Goal: Contribute content

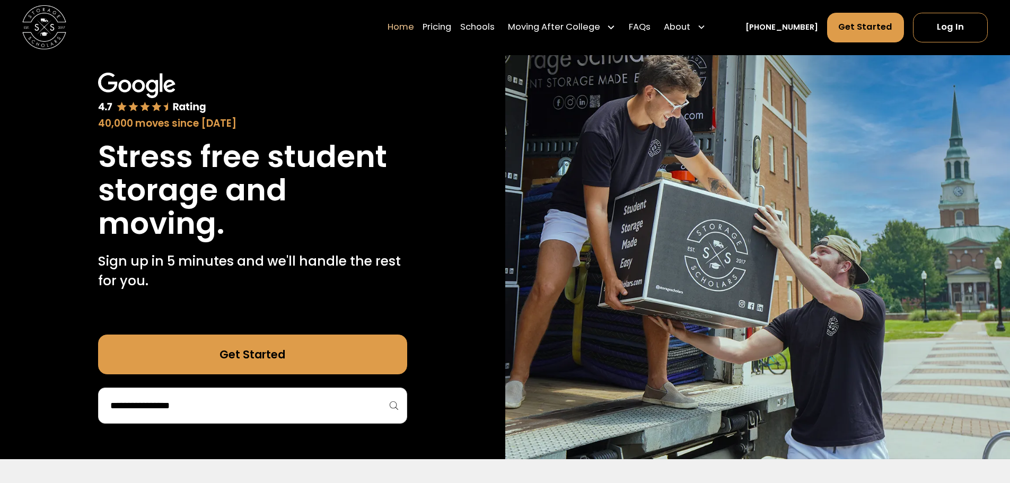
scroll to position [33, 0]
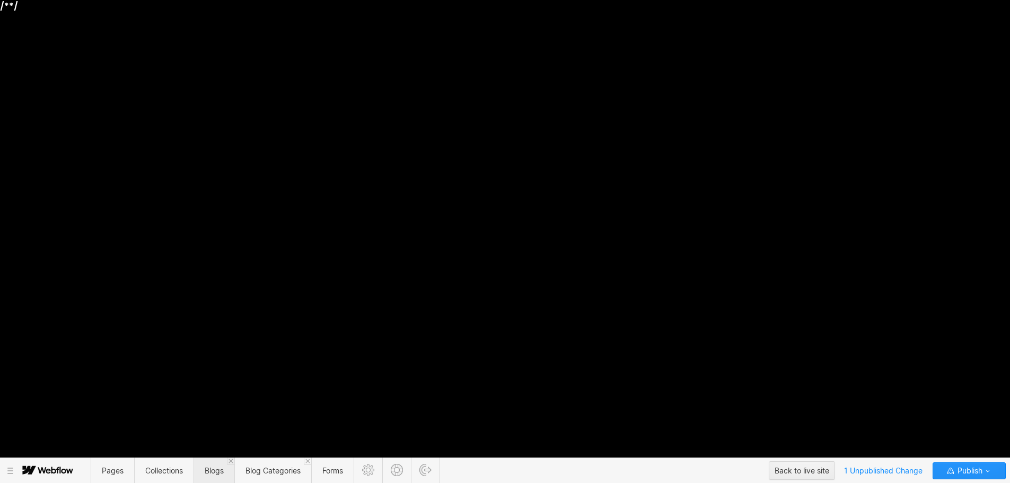
click at [221, 476] on span "Blogs" at bounding box center [214, 471] width 41 height 26
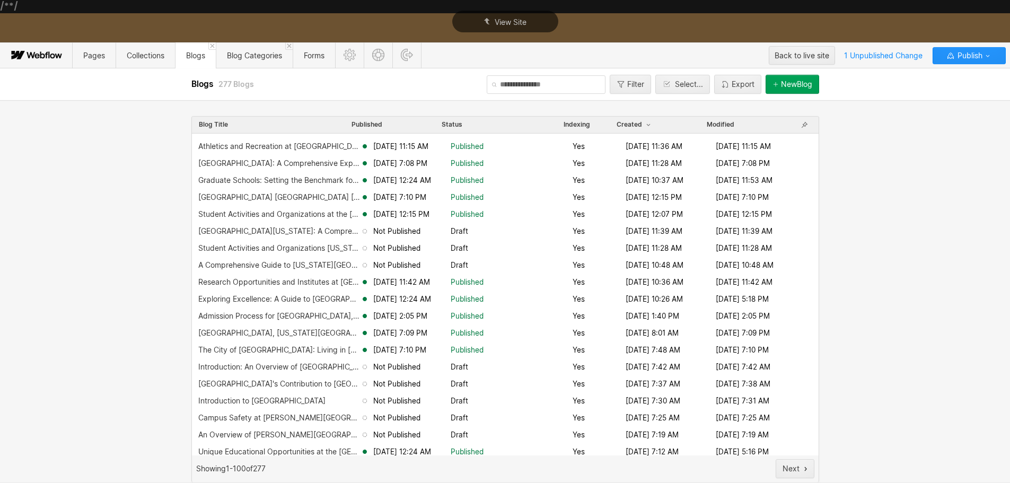
scroll to position [318, 0]
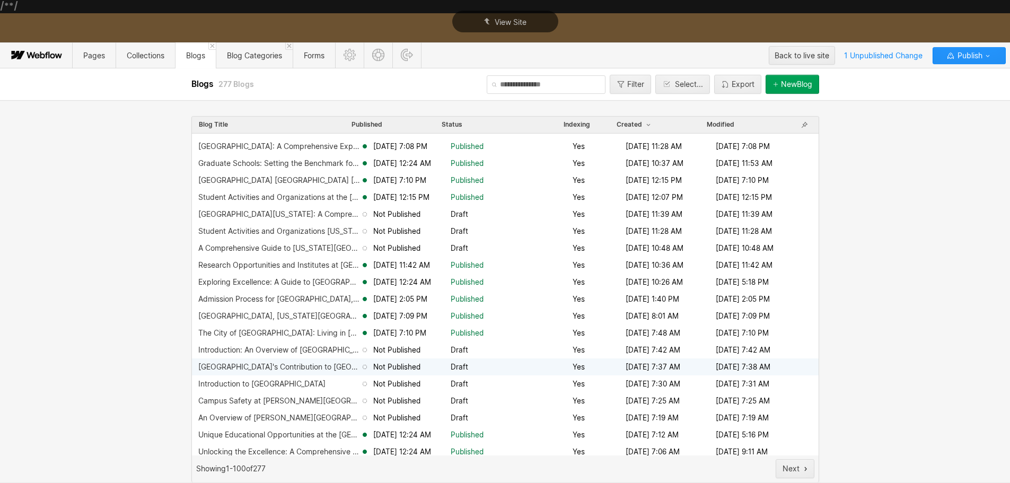
click at [287, 365] on div "[GEOGRAPHIC_DATA]'s Contribution to [GEOGRAPHIC_DATA] and [US_STATE]" at bounding box center [279, 367] width 162 height 8
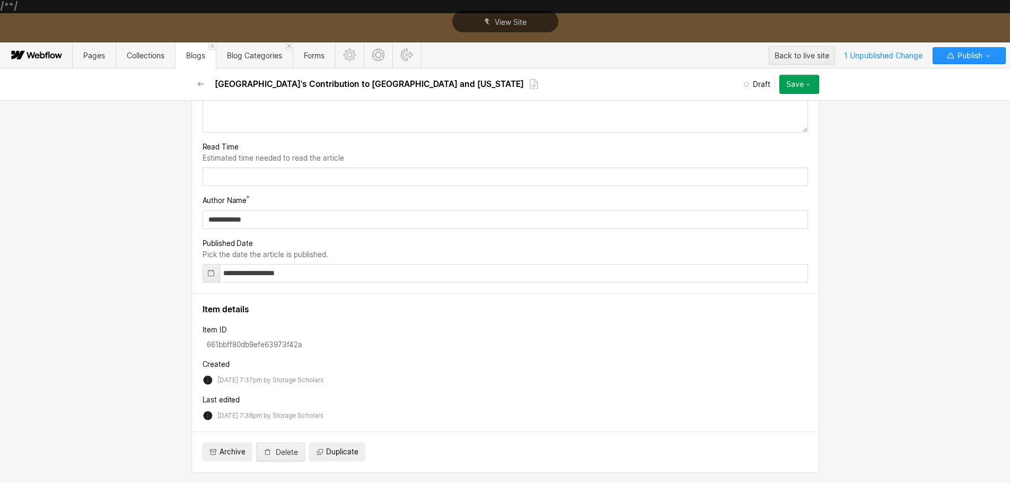
scroll to position [2122, 0]
click at [278, 229] on input "**********" at bounding box center [506, 220] width 606 height 19
type input "********"
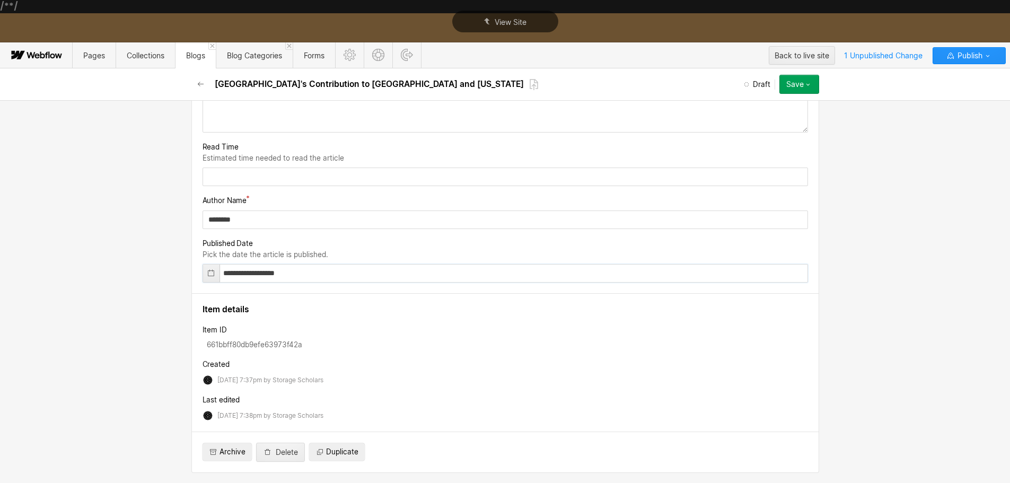
click at [248, 283] on input "**********" at bounding box center [506, 273] width 606 height 19
click at [207, 277] on icon at bounding box center [211, 273] width 8 height 8
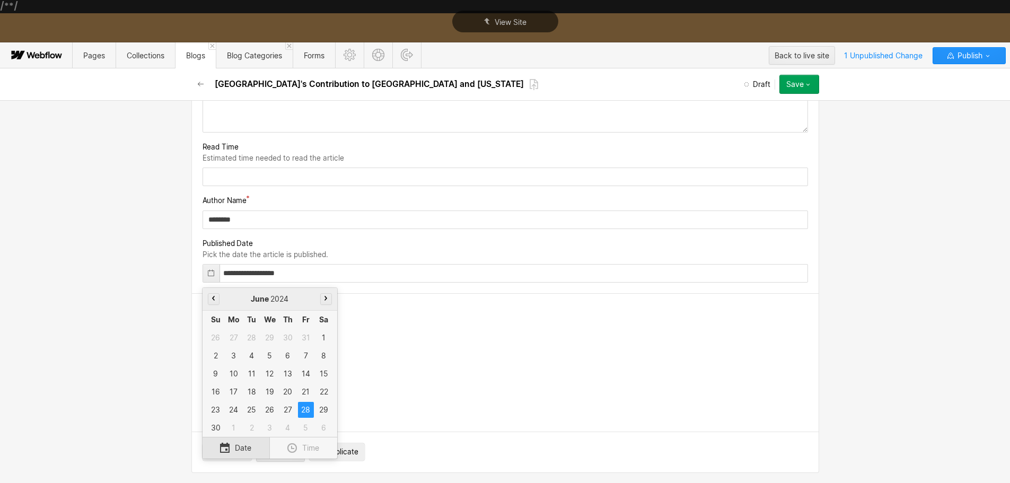
scroll to position [2124, 0]
click at [329, 311] on div "[DATE]" at bounding box center [270, 299] width 135 height 23
click at [327, 305] on button "button" at bounding box center [326, 299] width 12 height 12
click at [325, 305] on button "button" at bounding box center [326, 299] width 12 height 12
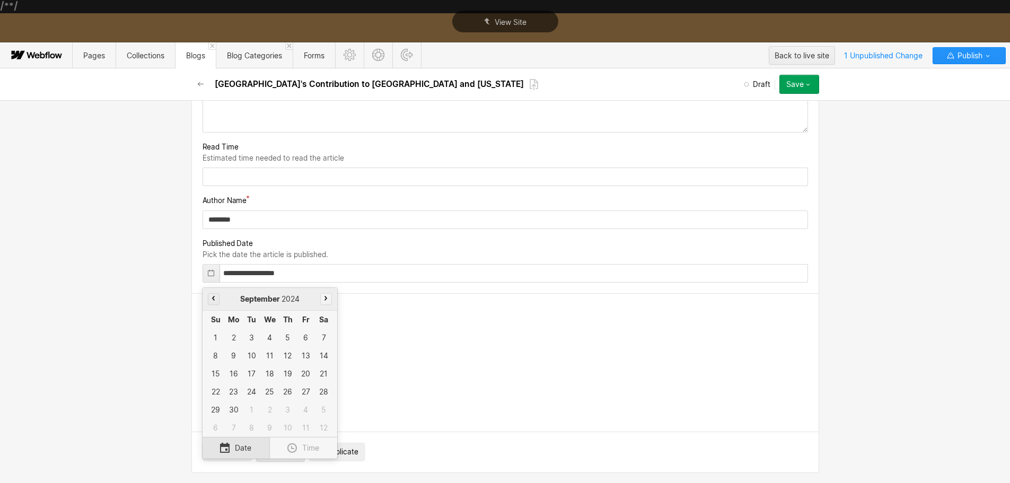
click at [325, 305] on button "button" at bounding box center [326, 299] width 12 height 12
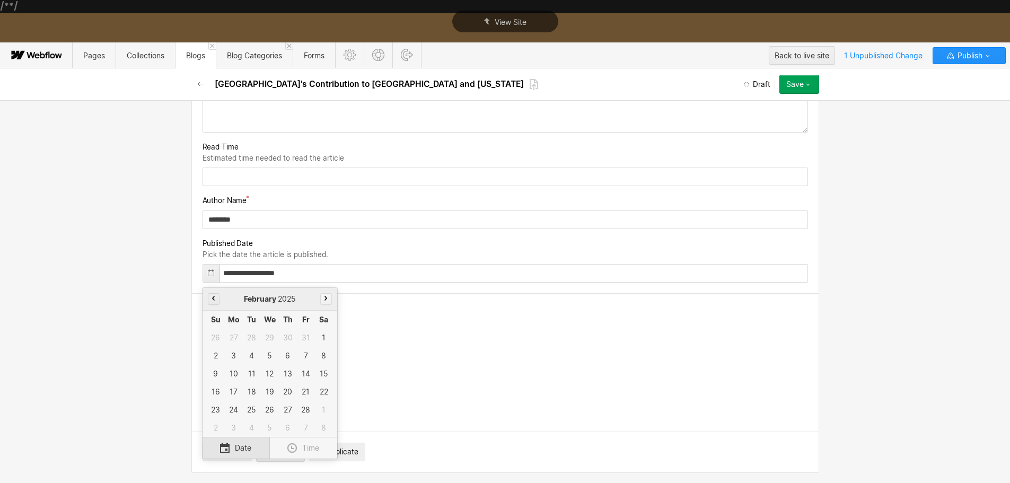
click at [325, 305] on button "button" at bounding box center [326, 299] width 12 height 12
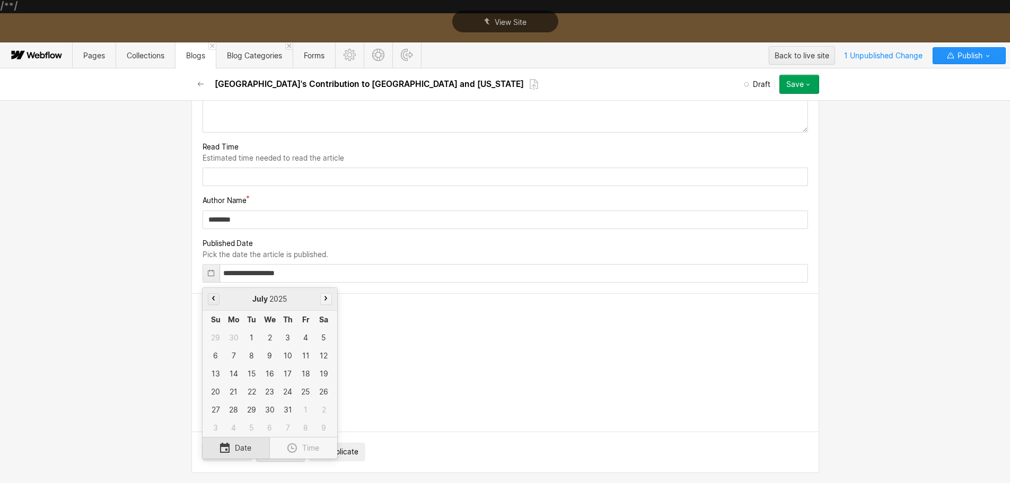
click at [325, 305] on button "button" at bounding box center [326, 299] width 12 height 12
click at [228, 382] on div "11" at bounding box center [234, 374] width 16 height 16
type input "**********"
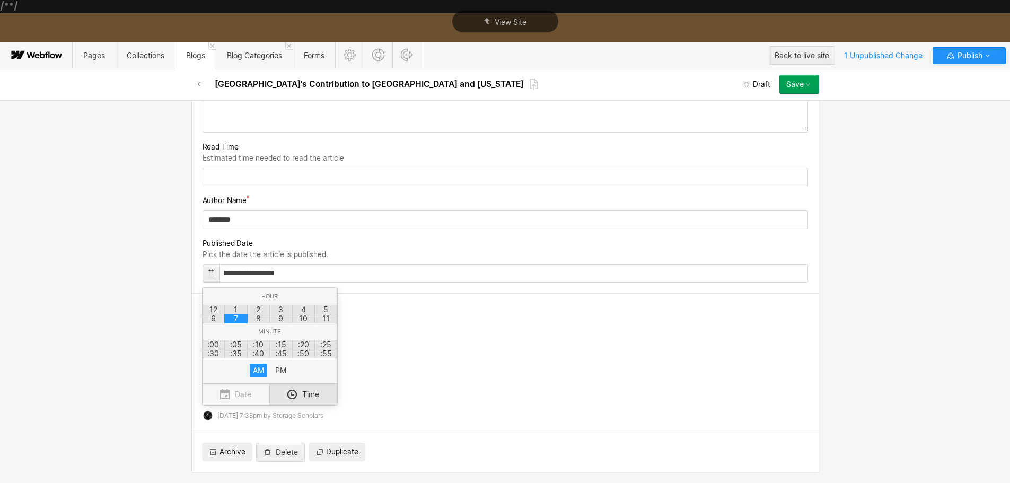
click at [432, 338] on div at bounding box center [505, 262] width 1010 height 441
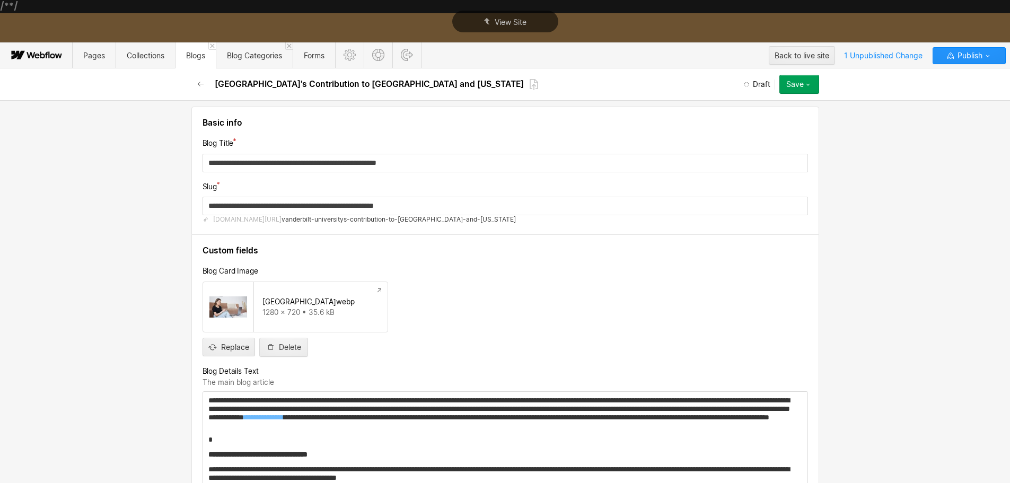
scroll to position [0, 0]
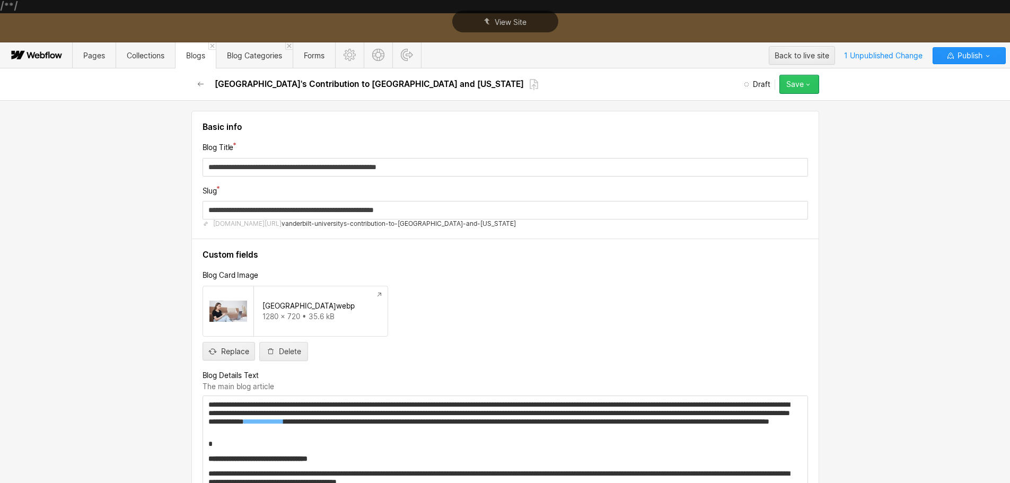
click at [809, 80] on button "Save" at bounding box center [800, 84] width 40 height 19
click at [769, 116] on div "Publish now" at bounding box center [766, 120] width 105 height 14
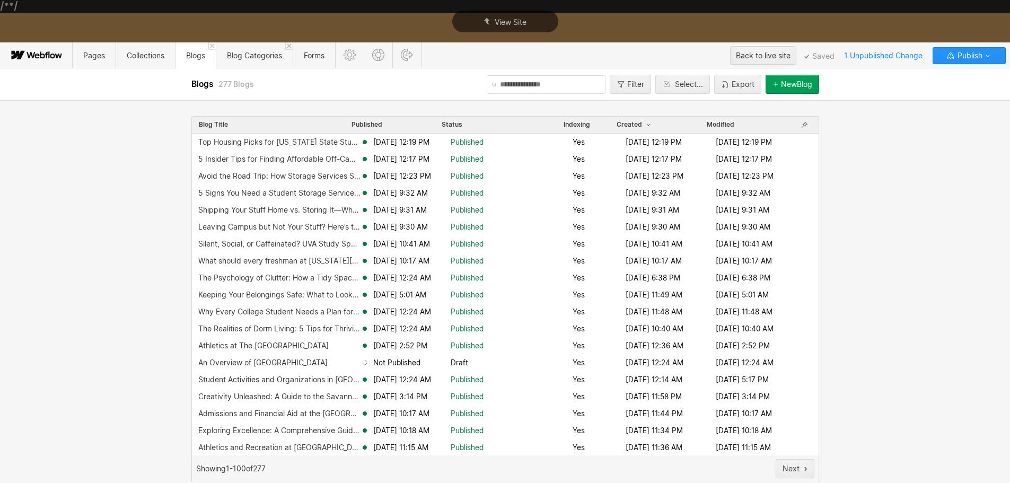
click at [70, 221] on div "Blog Title Published Status Indexing Created Modified Top Housing Picks for [US…" at bounding box center [505, 291] width 1010 height 383
drag, startPoint x: 897, startPoint y: 183, endPoint x: 890, endPoint y: 176, distance: 10.5
click at [897, 183] on div "Blog Title Published Status Indexing Created Modified Top Housing Picks for [US…" at bounding box center [505, 291] width 1010 height 383
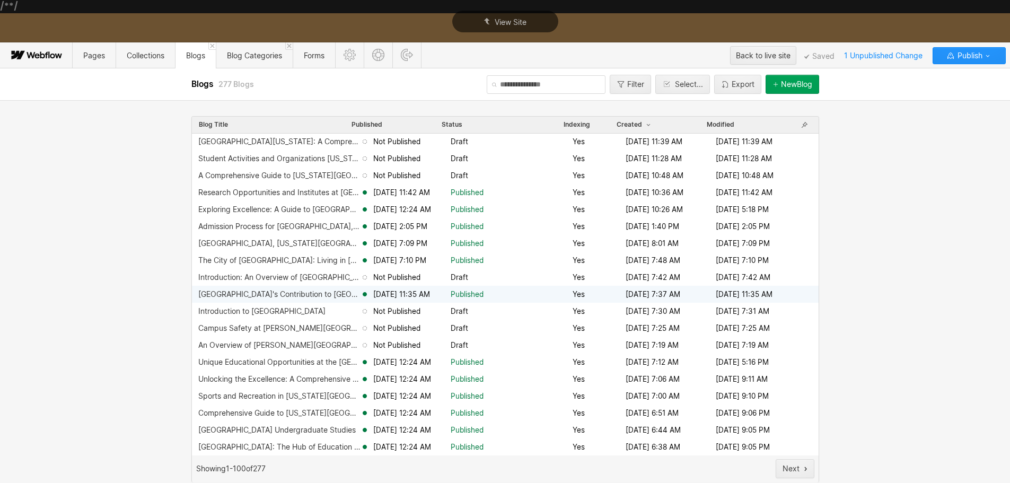
click at [247, 295] on div "[GEOGRAPHIC_DATA]'s Contribution to [GEOGRAPHIC_DATA] and [US_STATE]" at bounding box center [279, 294] width 162 height 8
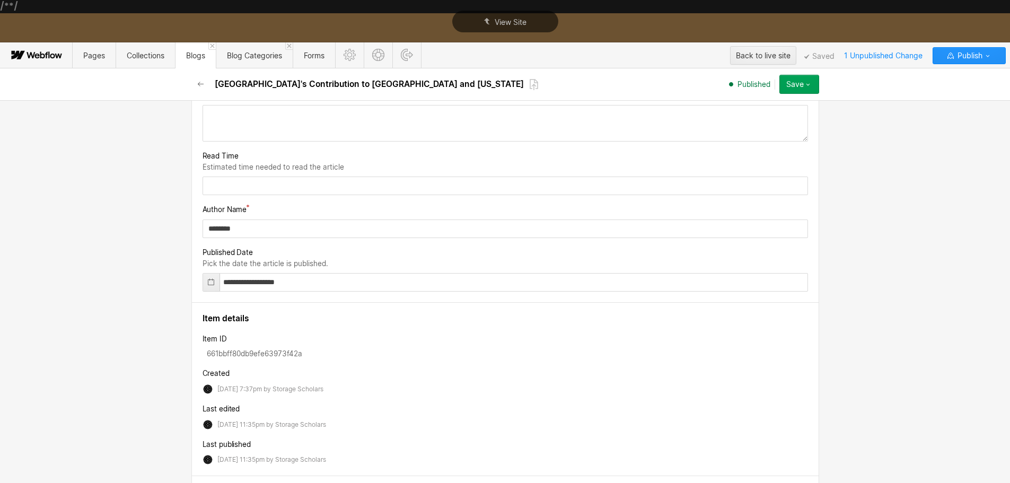
scroll to position [2175, 0]
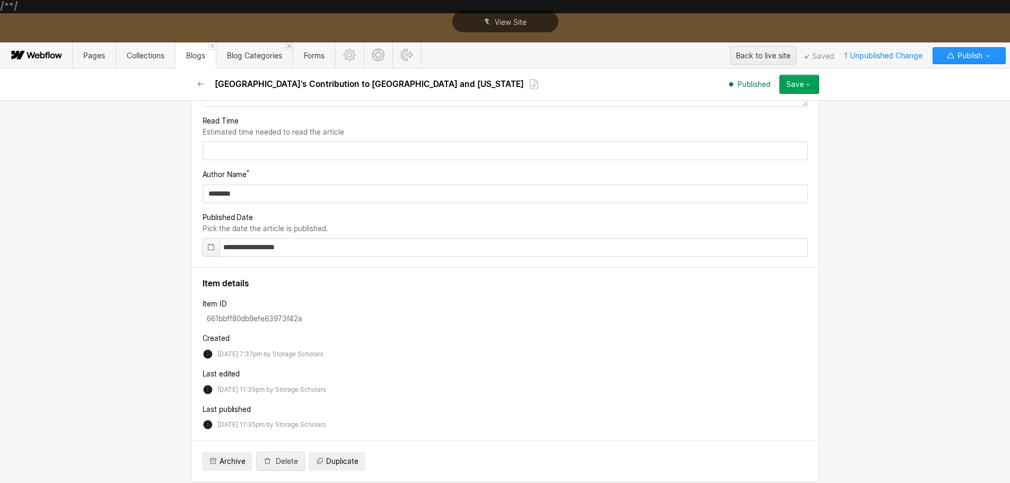
click at [214, 245] on div at bounding box center [211, 248] width 16 height 18
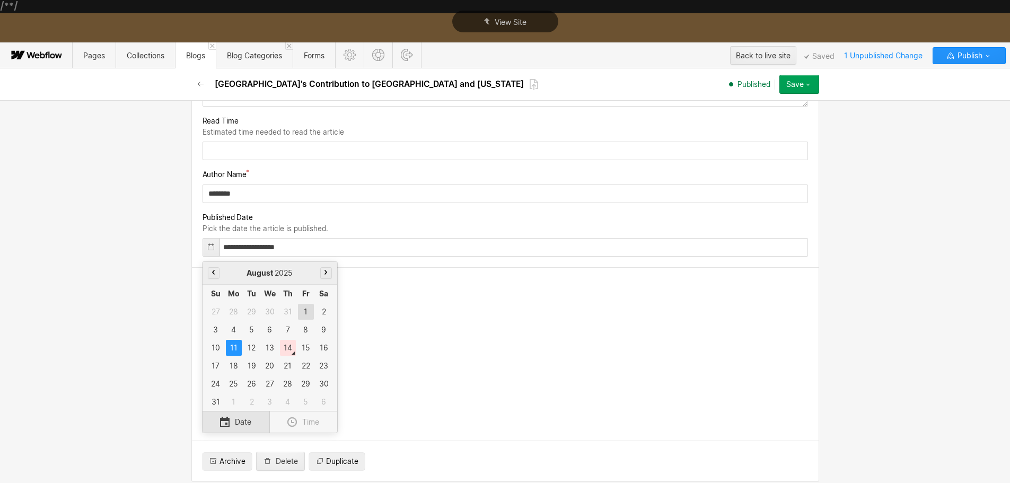
click at [301, 314] on div "1" at bounding box center [306, 312] width 16 height 16
type input "**********"
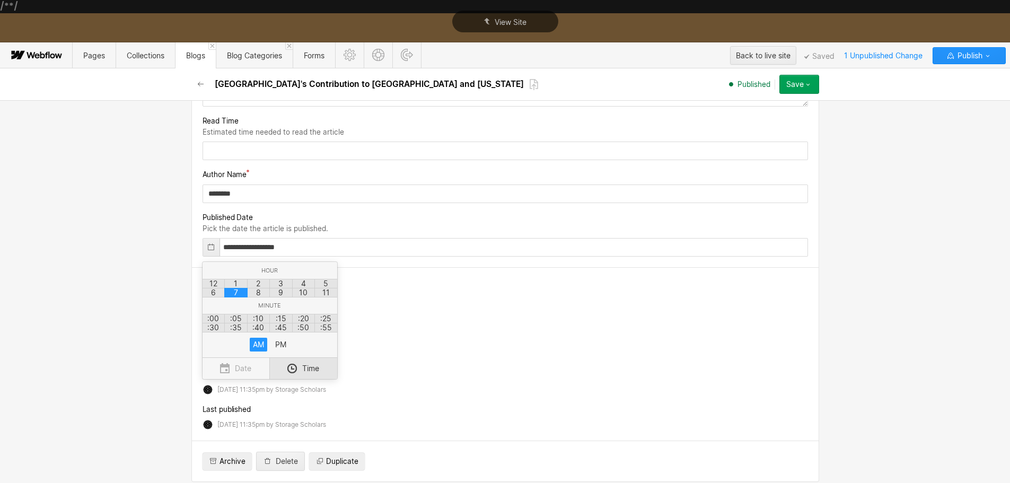
click at [554, 363] on div at bounding box center [505, 262] width 1010 height 441
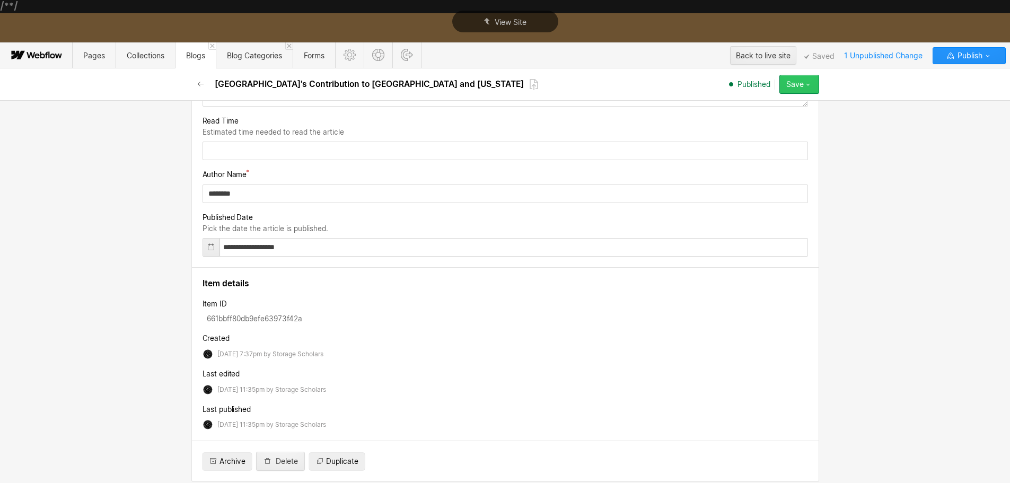
click at [798, 91] on button "Save" at bounding box center [800, 84] width 40 height 19
click at [779, 121] on div "Republish" at bounding box center [766, 120] width 105 height 14
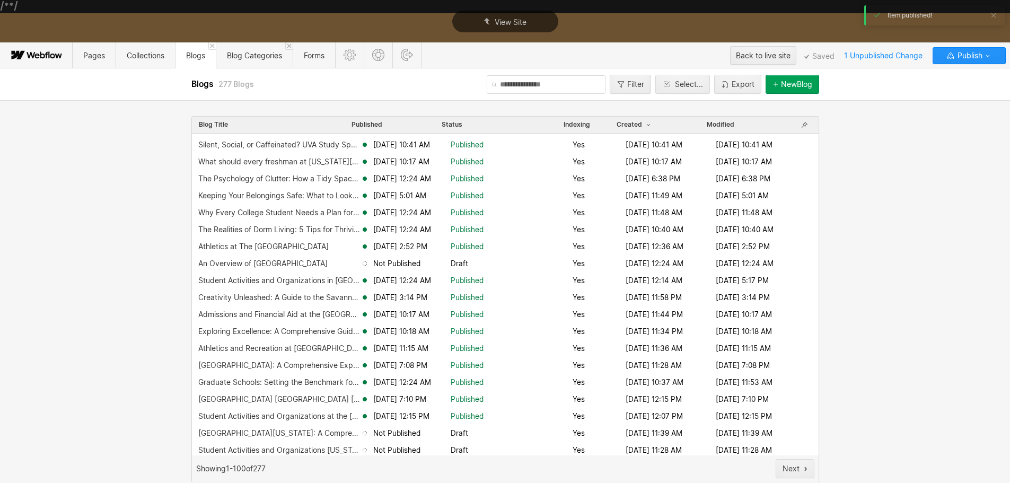
scroll to position [106, 0]
